Goal: Task Accomplishment & Management: Use online tool/utility

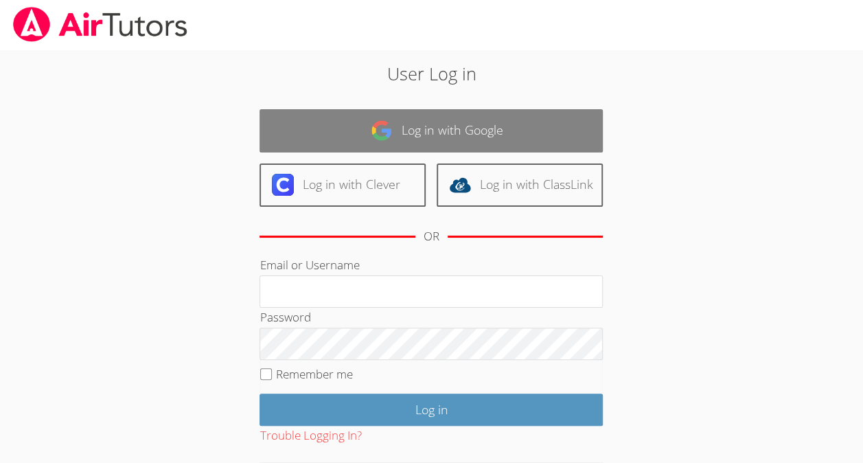
drag, startPoint x: 0, startPoint y: 0, endPoint x: 426, endPoint y: 135, distance: 446.6
click at [426, 135] on link "Log in with Google" at bounding box center [430, 130] width 343 height 43
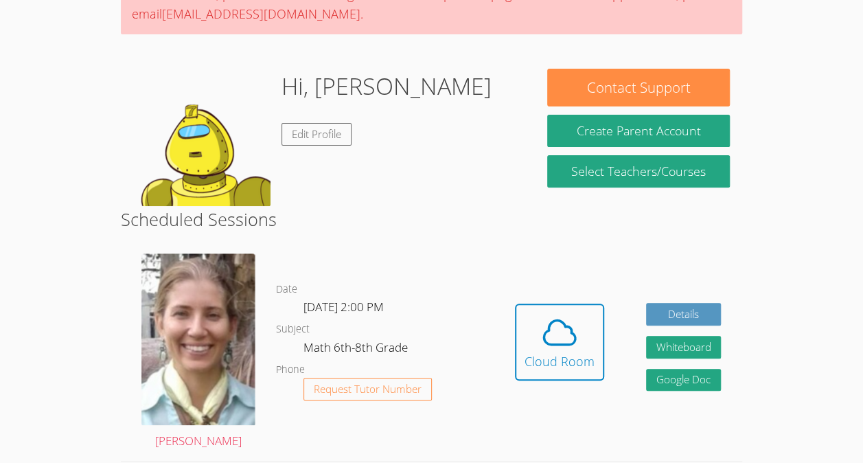
scroll to position [157, 0]
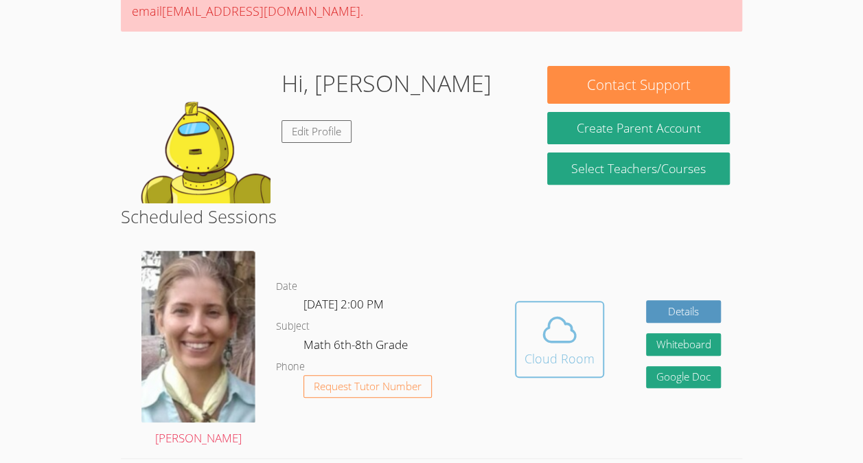
click at [564, 345] on icon at bounding box center [559, 329] width 38 height 38
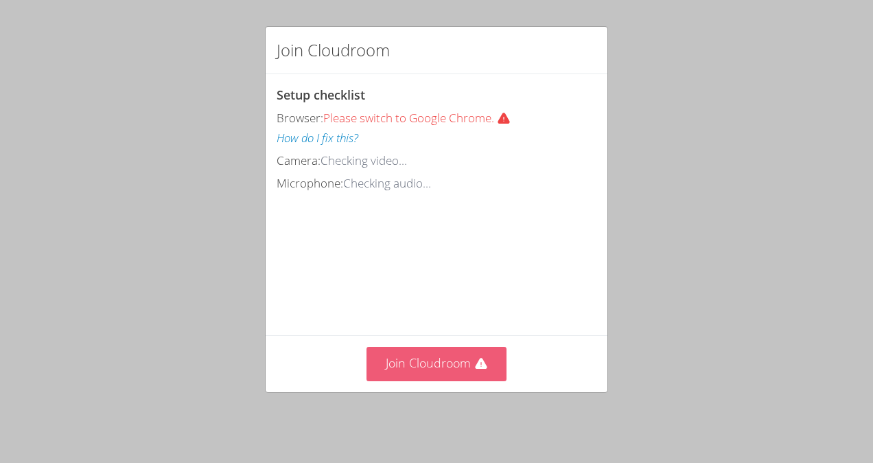
click at [444, 371] on button "Join Cloudroom" at bounding box center [437, 364] width 141 height 34
